Goal: Task Accomplishment & Management: Use online tool/utility

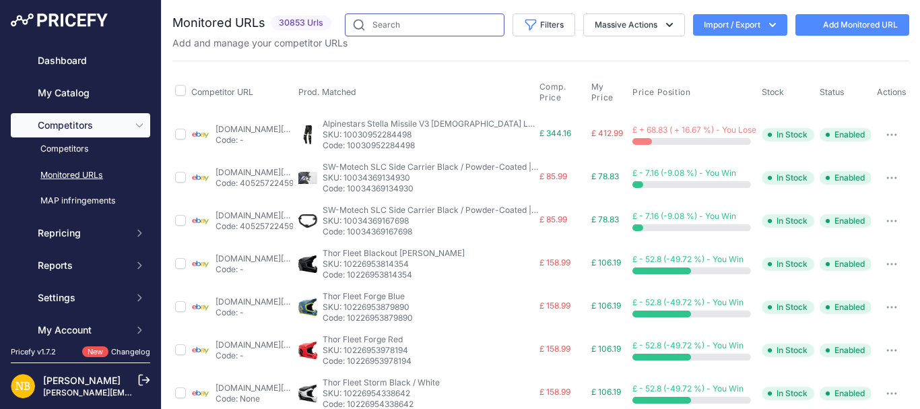
click at [391, 25] on input "text" at bounding box center [425, 24] width 160 height 23
paste input "9590900359506"
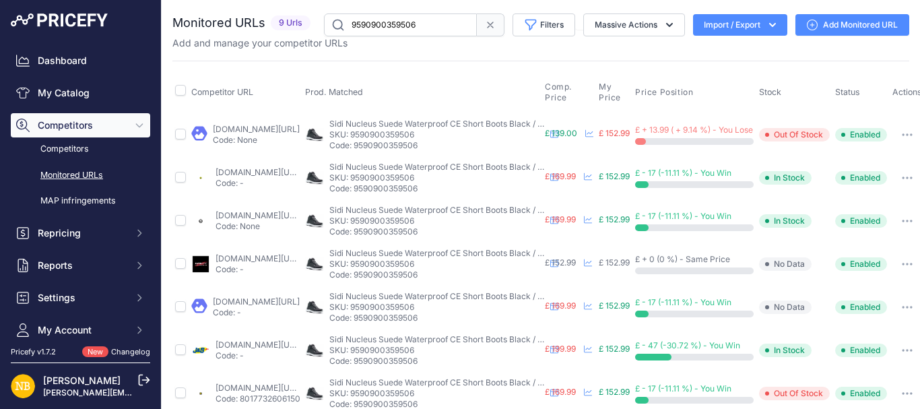
click at [288, 132] on link "[DOMAIN_NAME][URL]" at bounding box center [256, 129] width 87 height 10
click at [433, 26] on input "9590900359506" at bounding box center [400, 24] width 153 height 23
paste input "[URL][DOMAIN_NAME]"
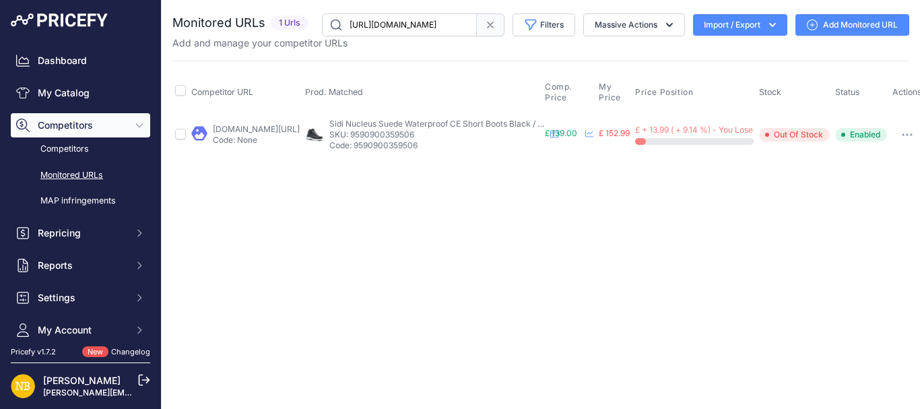
click at [409, 22] on input "[URL][DOMAIN_NAME]" at bounding box center [399, 24] width 155 height 23
paste input "9590900359506"
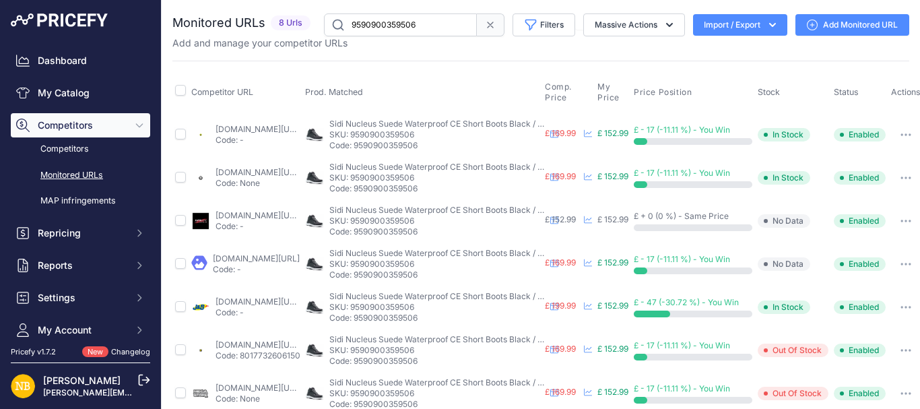
click at [366, 18] on input "9590900359506" at bounding box center [400, 24] width 153 height 23
paste input "[URL][DOMAIN_NAME]"
type input "[URL][DOMAIN_NAME]"
